Goal: Information Seeking & Learning: Learn about a topic

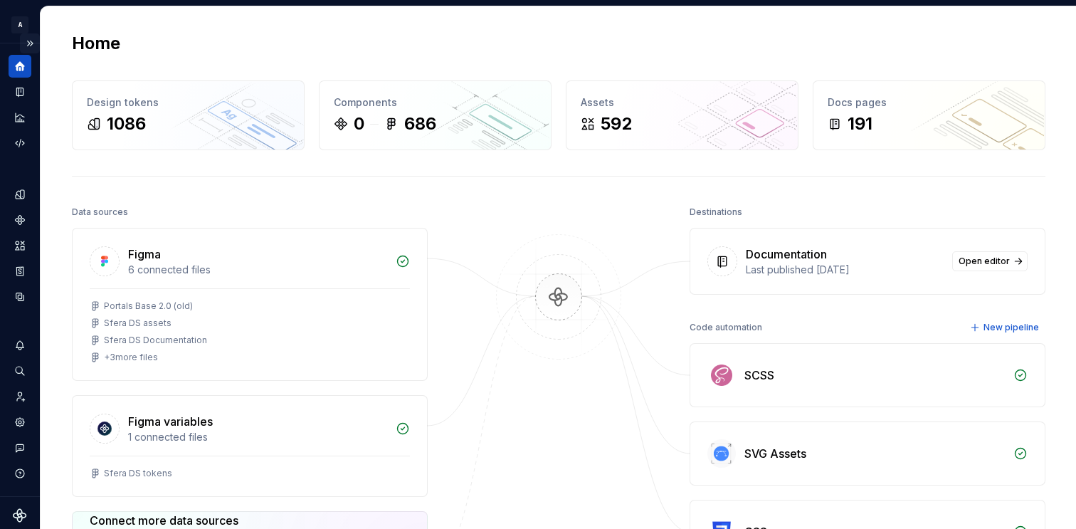
click at [23, 46] on button "Expand sidebar" at bounding box center [30, 43] width 20 height 20
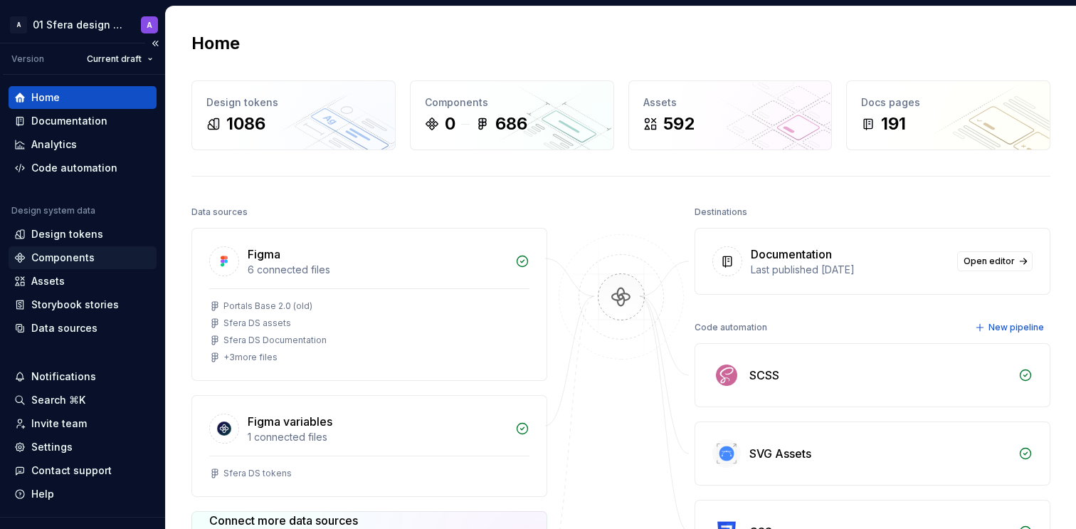
click at [76, 258] on div "Components" at bounding box center [62, 257] width 63 height 14
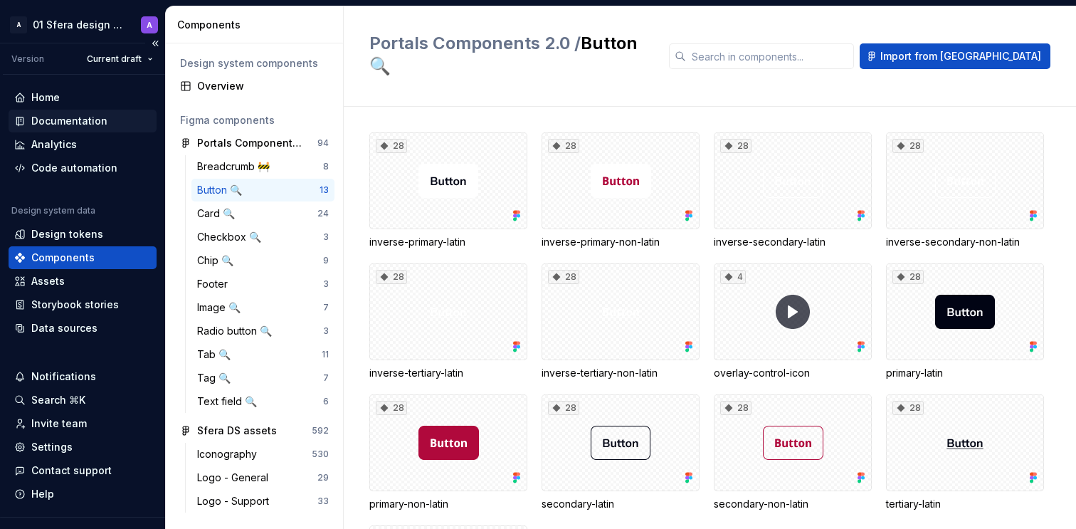
click at [73, 124] on div "Documentation" at bounding box center [69, 121] width 76 height 14
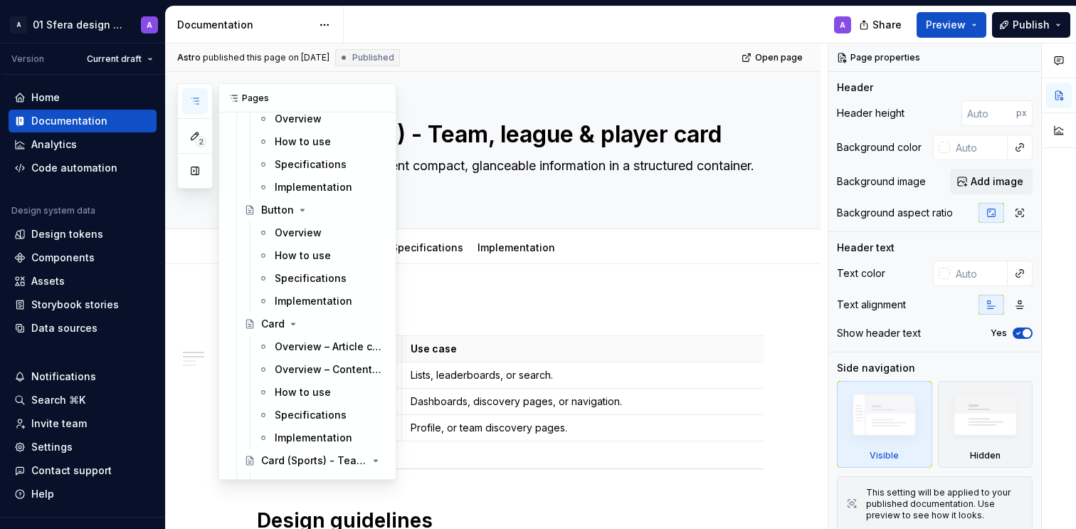
scroll to position [1427, 0]
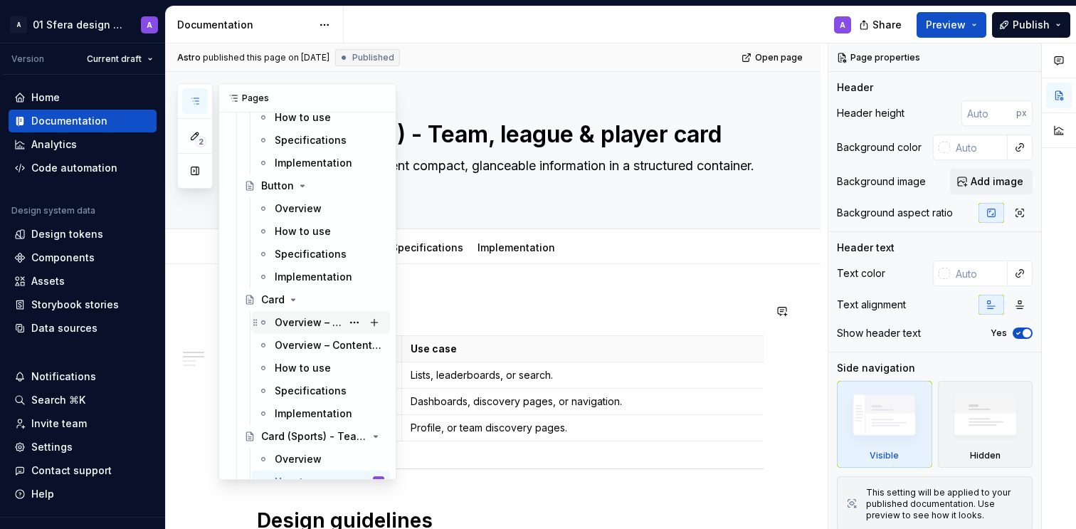
click at [298, 323] on div "Overview – Article card" at bounding box center [308, 322] width 67 height 14
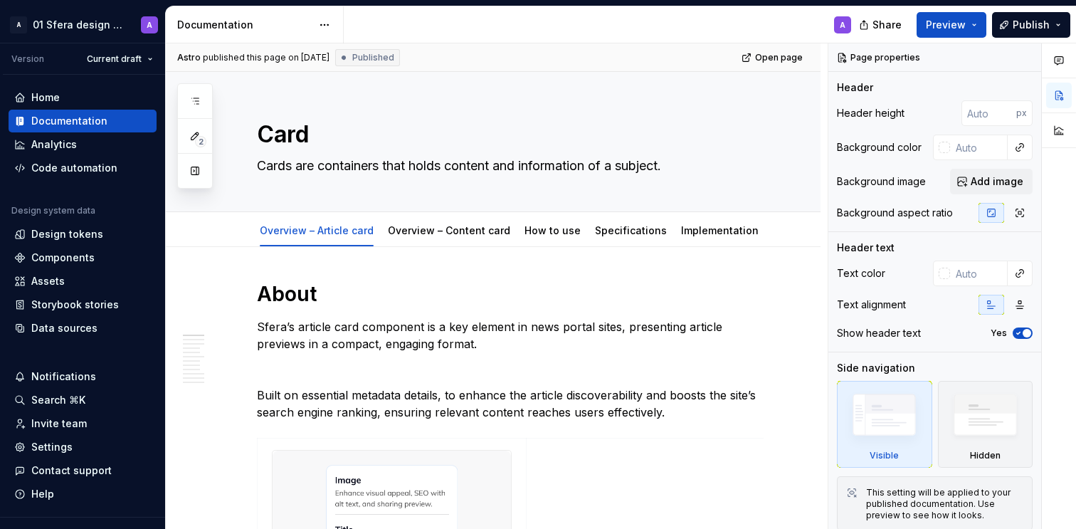
type textarea "*"
